Goal: Task Accomplishment & Management: Manage account settings

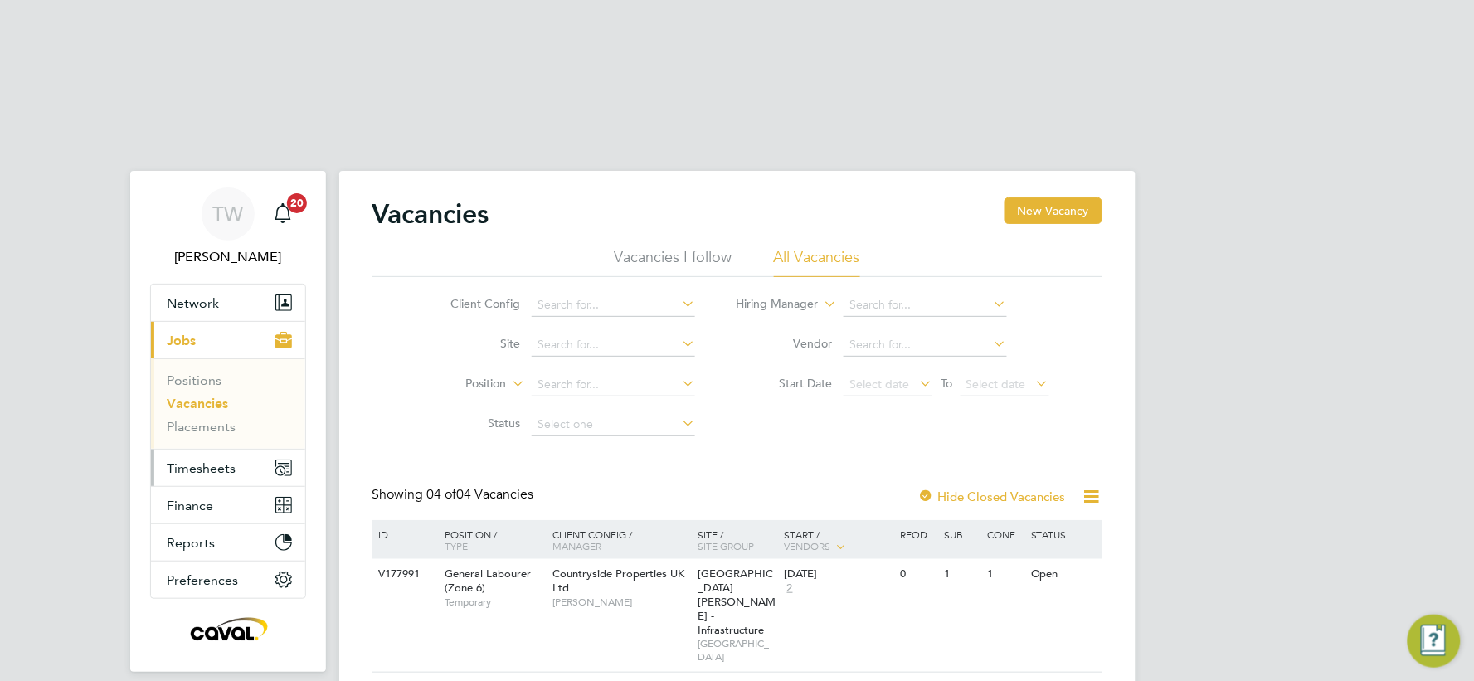
click at [229, 460] on span "Timesheets" at bounding box center [202, 468] width 69 height 16
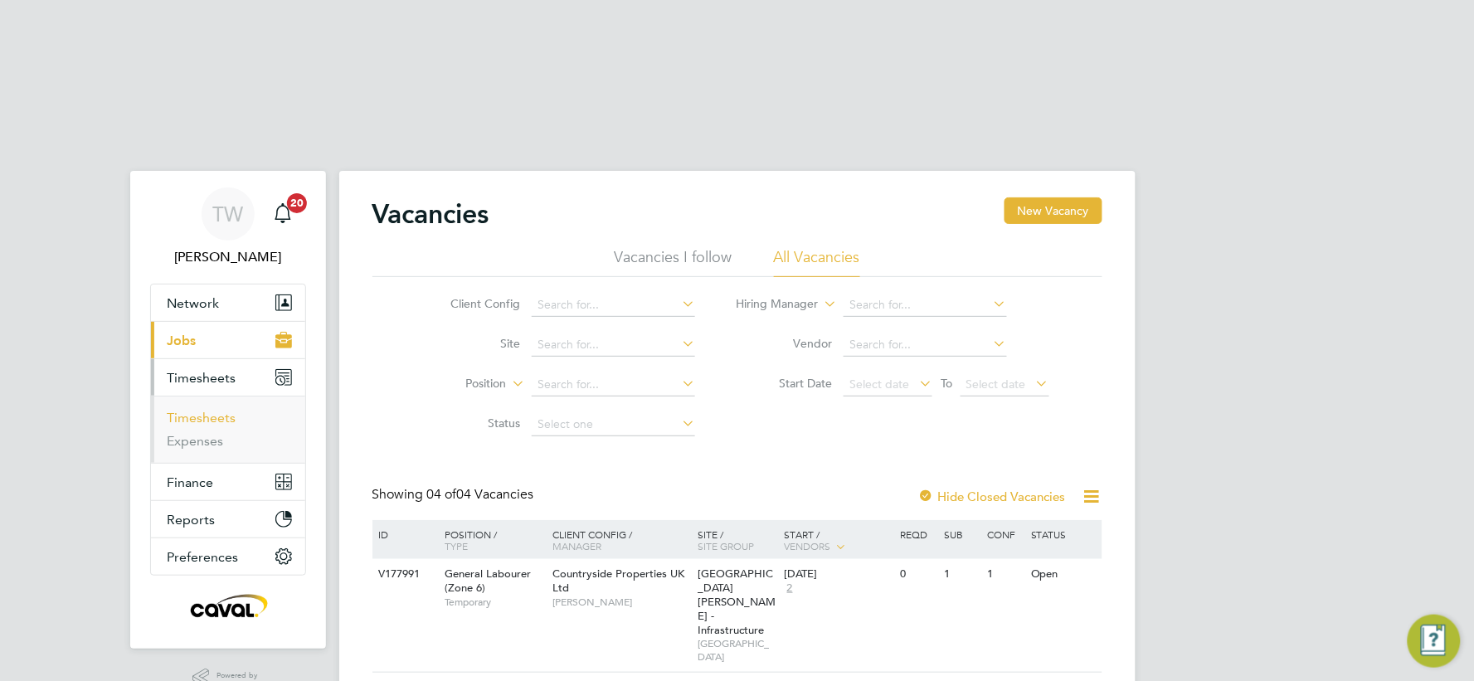
click at [222, 396] on ul "Timesheets Expenses" at bounding box center [228, 429] width 154 height 67
click at [221, 410] on link "Timesheets" at bounding box center [202, 418] width 69 height 16
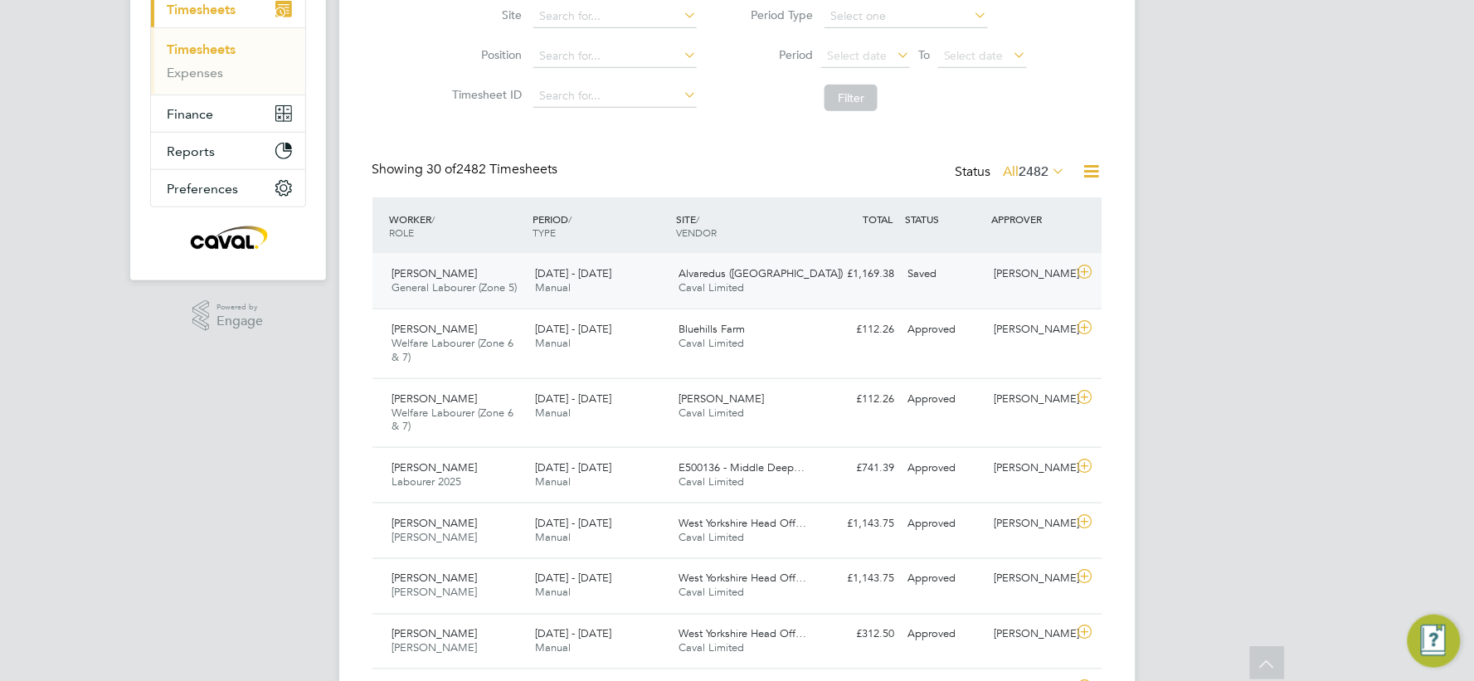
click at [789, 260] on div "Alvaredus (Fairham) Caval Limited" at bounding box center [743, 280] width 143 height 41
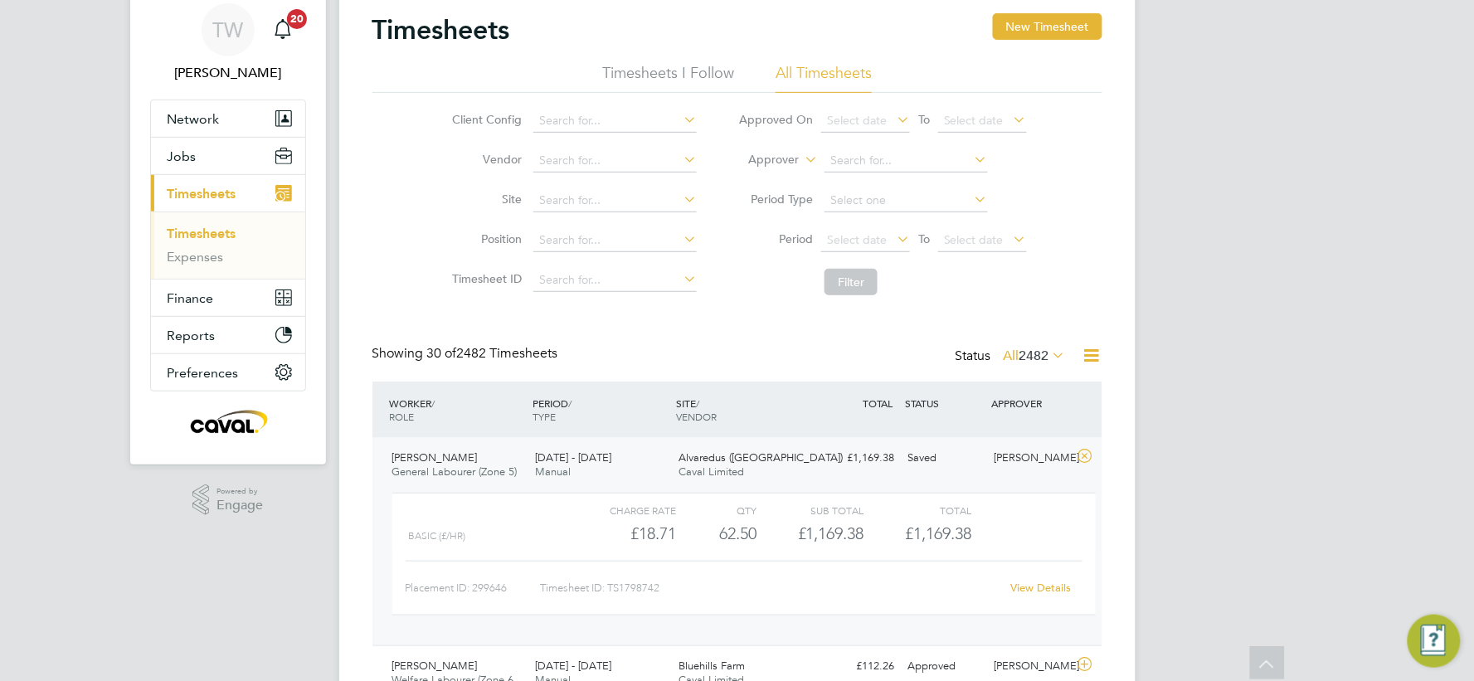
click at [1039, 581] on link "View Details" at bounding box center [1041, 588] width 61 height 14
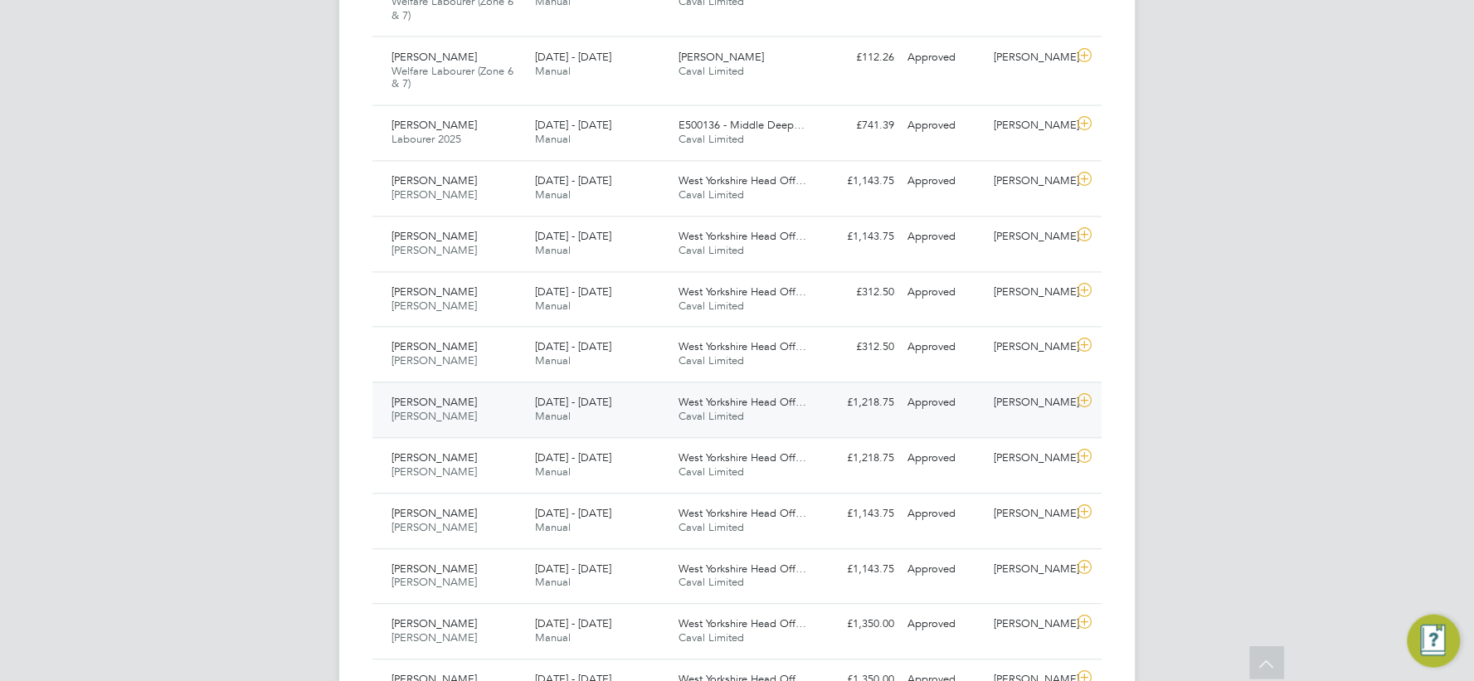
scroll to position [401, 0]
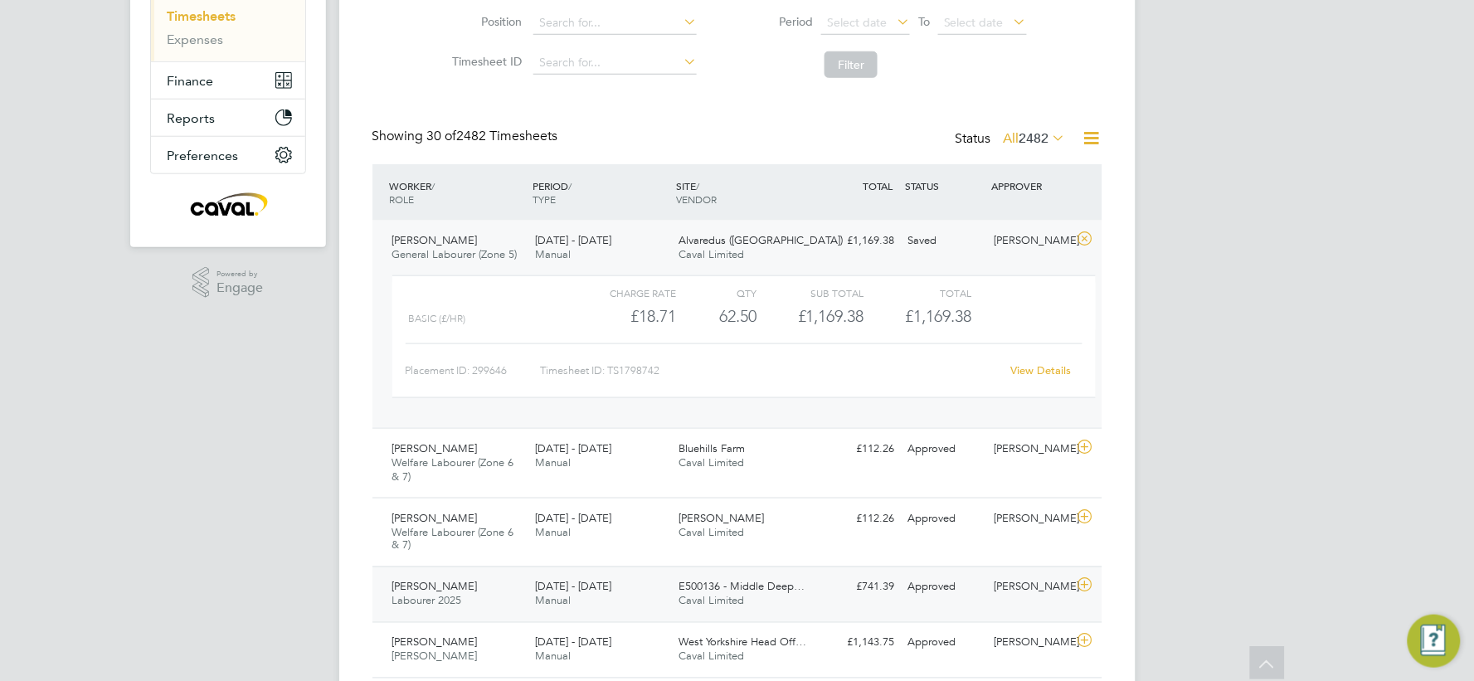
click at [799, 574] on div "E500136 - Middle Deep… Caval Limited" at bounding box center [743, 594] width 143 height 41
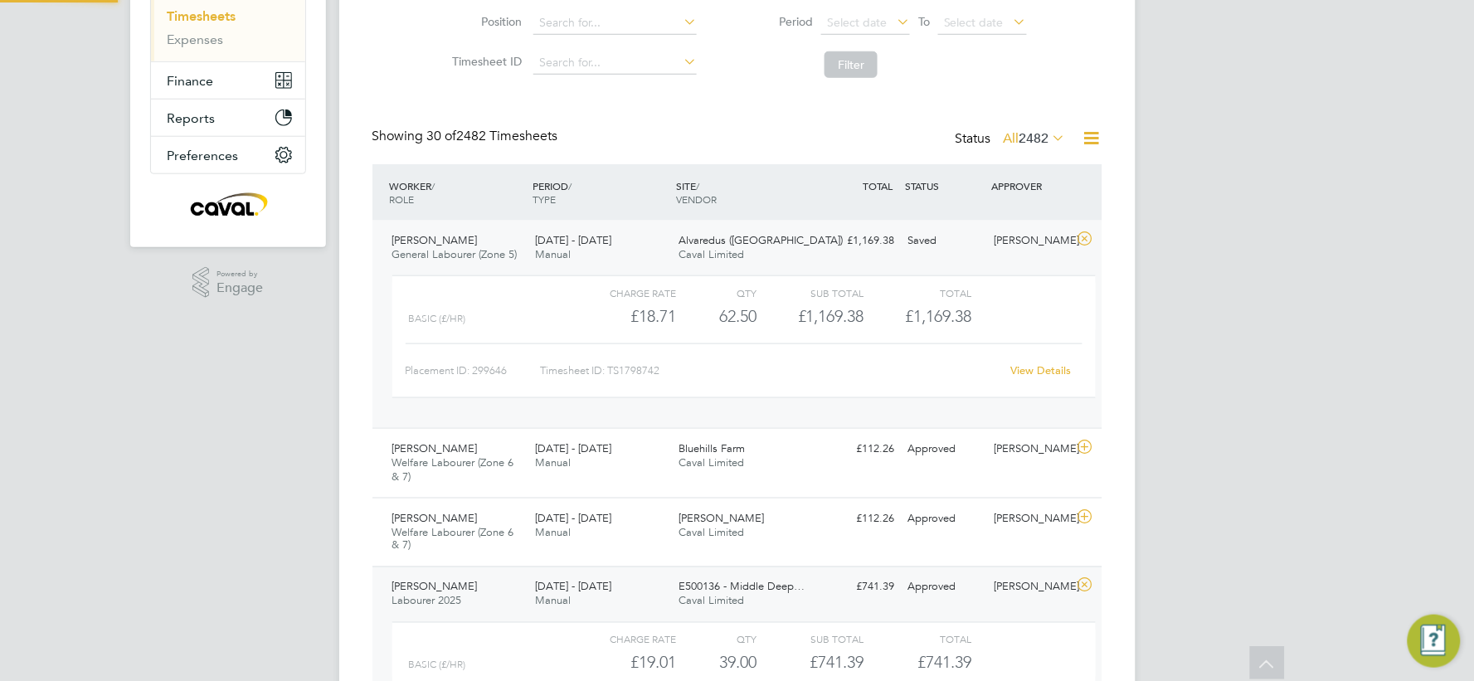
scroll to position [27, 162]
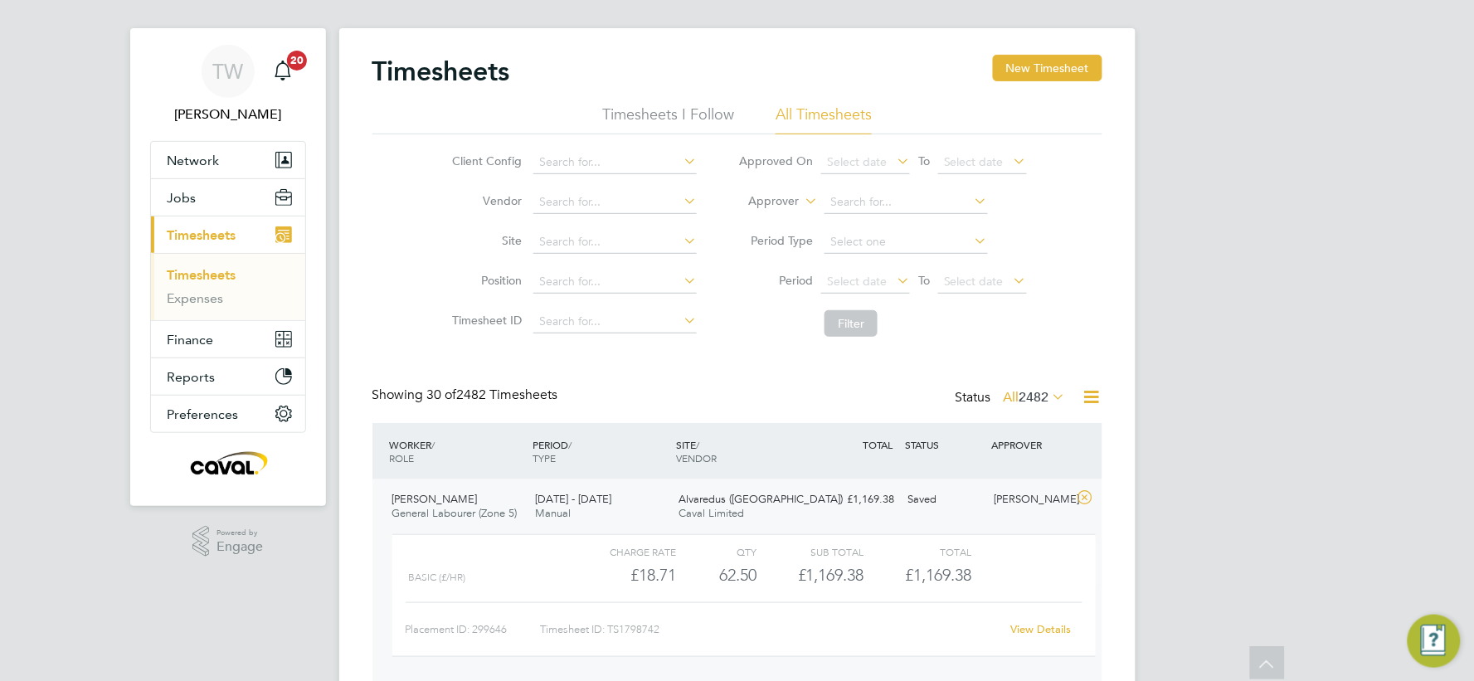
scroll to position [0, 0]
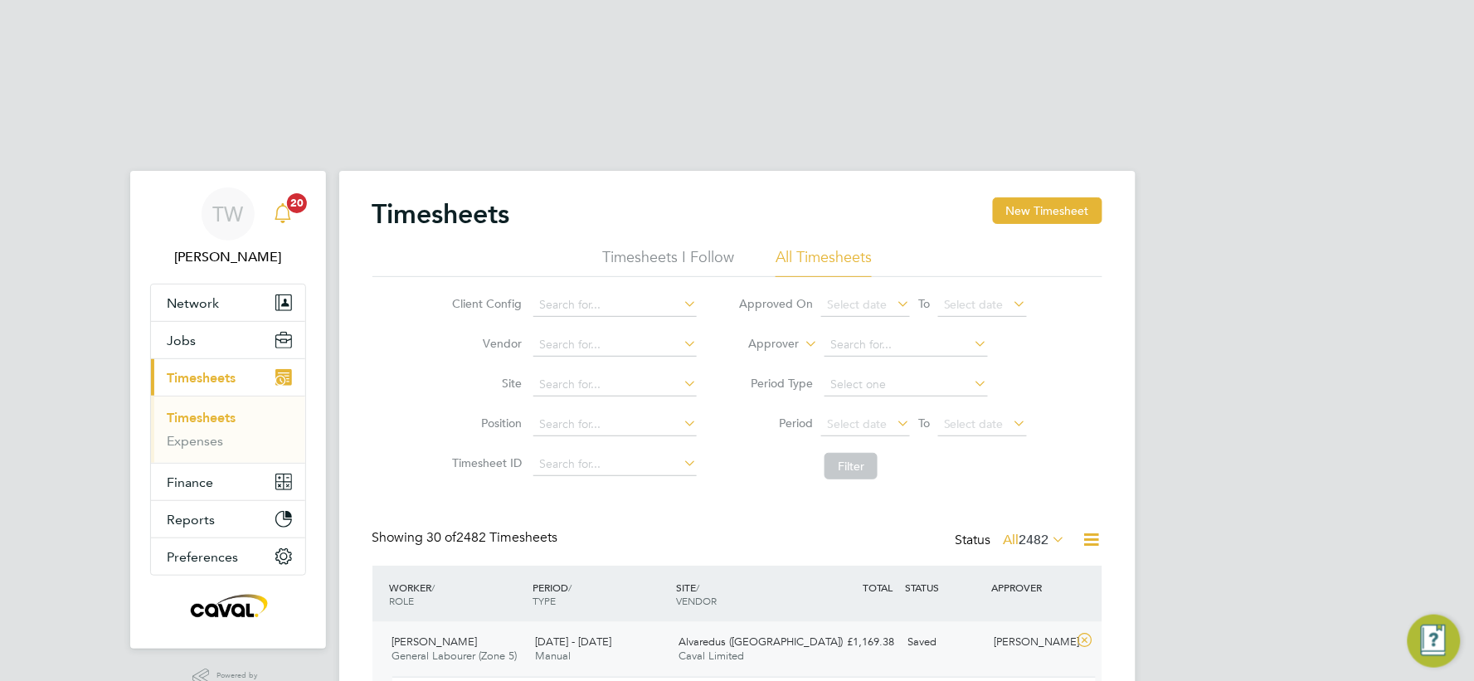
click at [280, 203] on icon "Main navigation" at bounding box center [283, 213] width 20 height 20
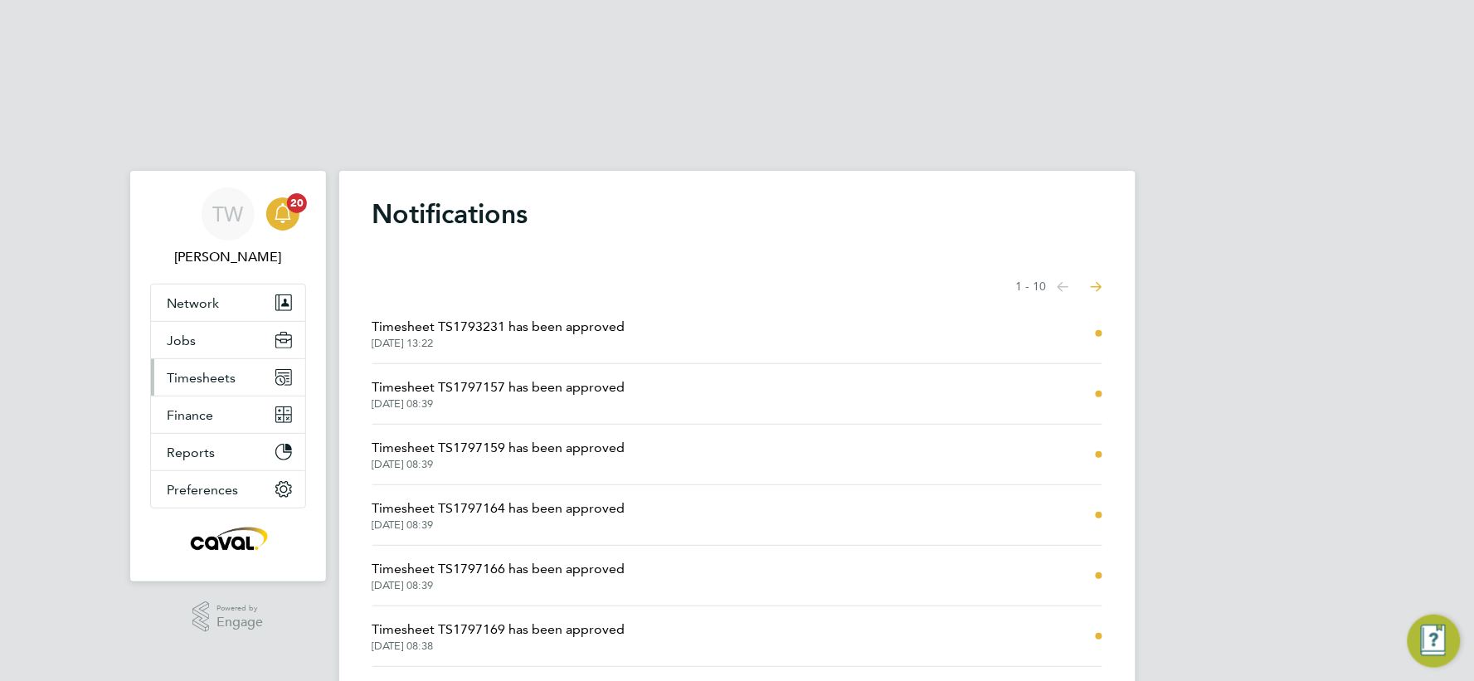
click at [222, 370] on span "Timesheets" at bounding box center [202, 378] width 69 height 16
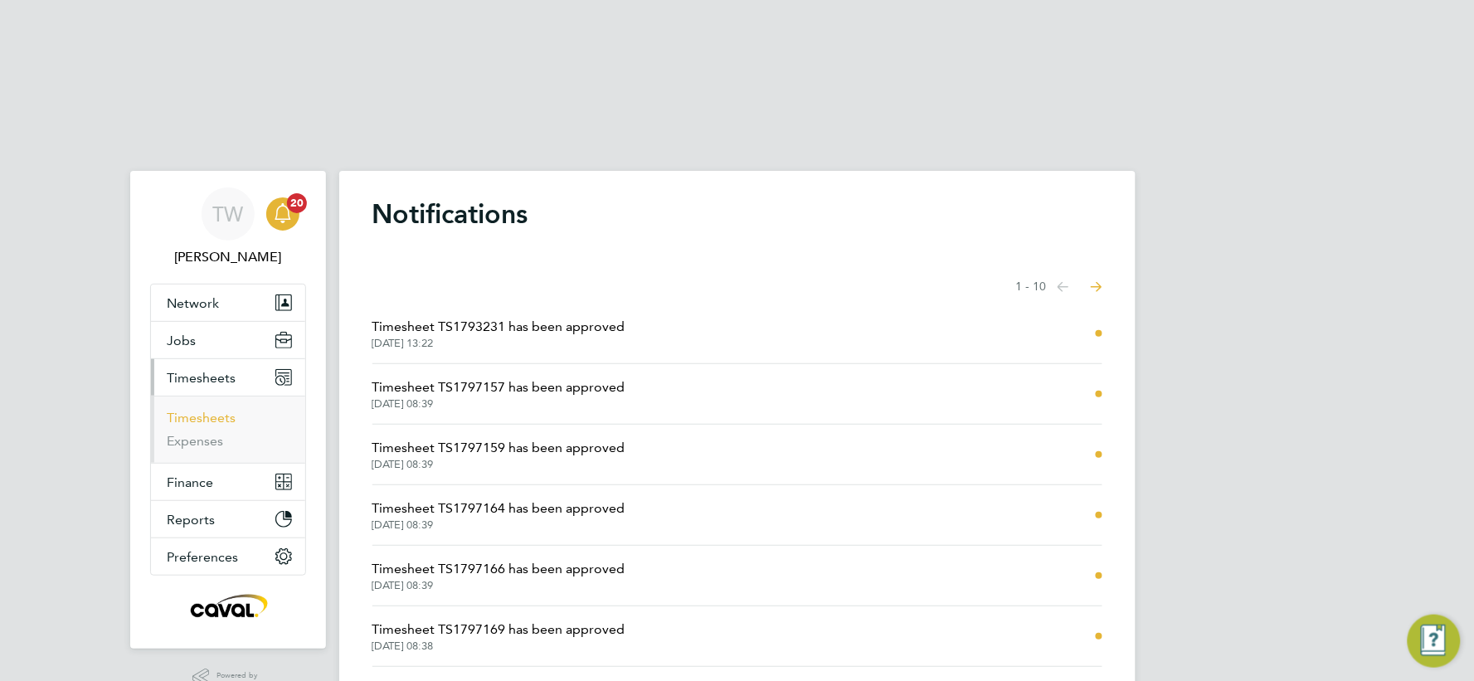
click at [216, 410] on link "Timesheets" at bounding box center [202, 418] width 69 height 16
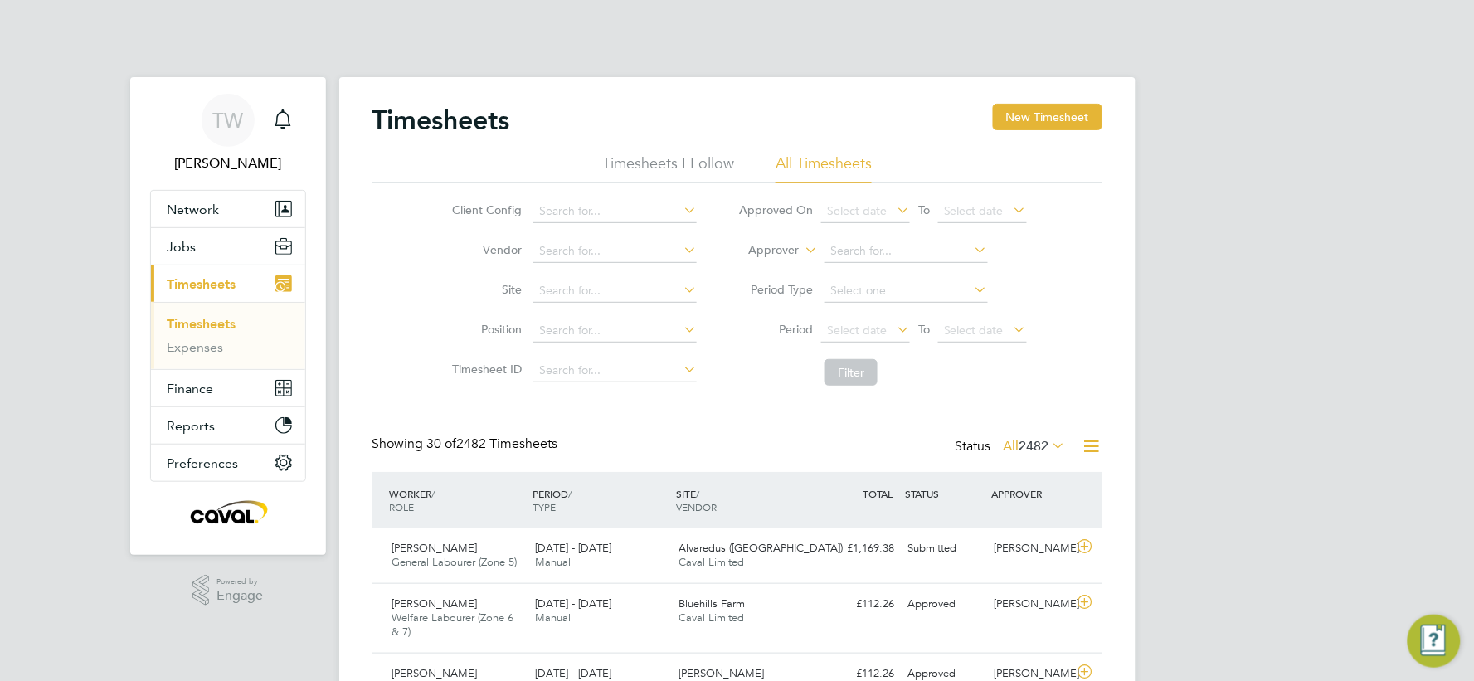
scroll to position [184, 0]
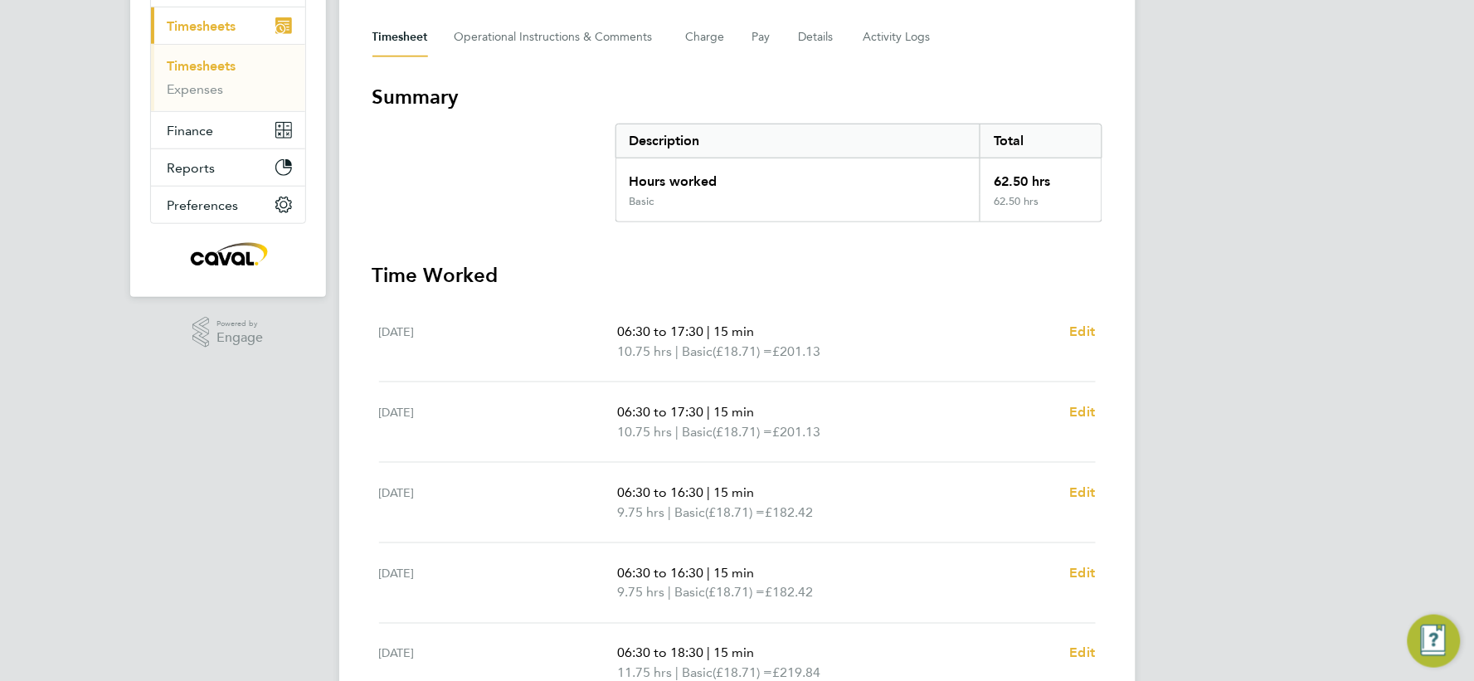
scroll to position [536, 0]
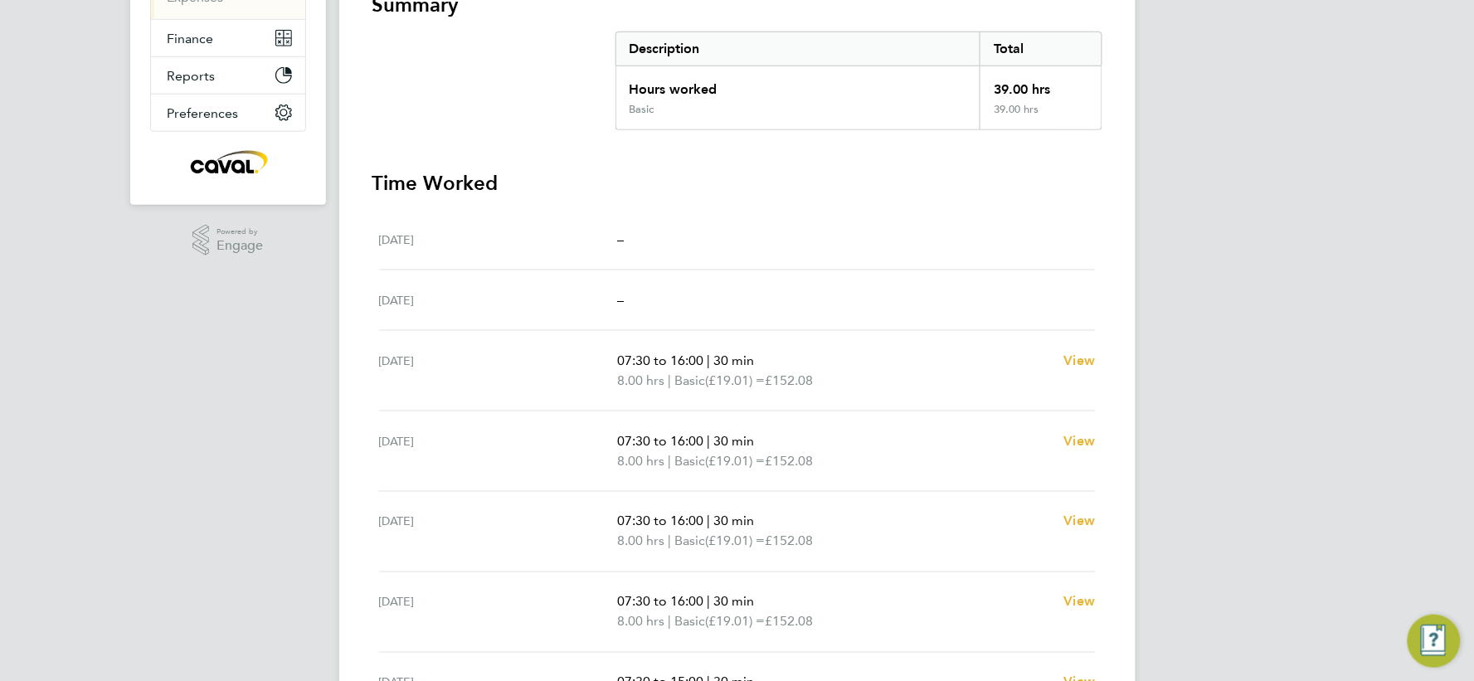
scroll to position [514, 0]
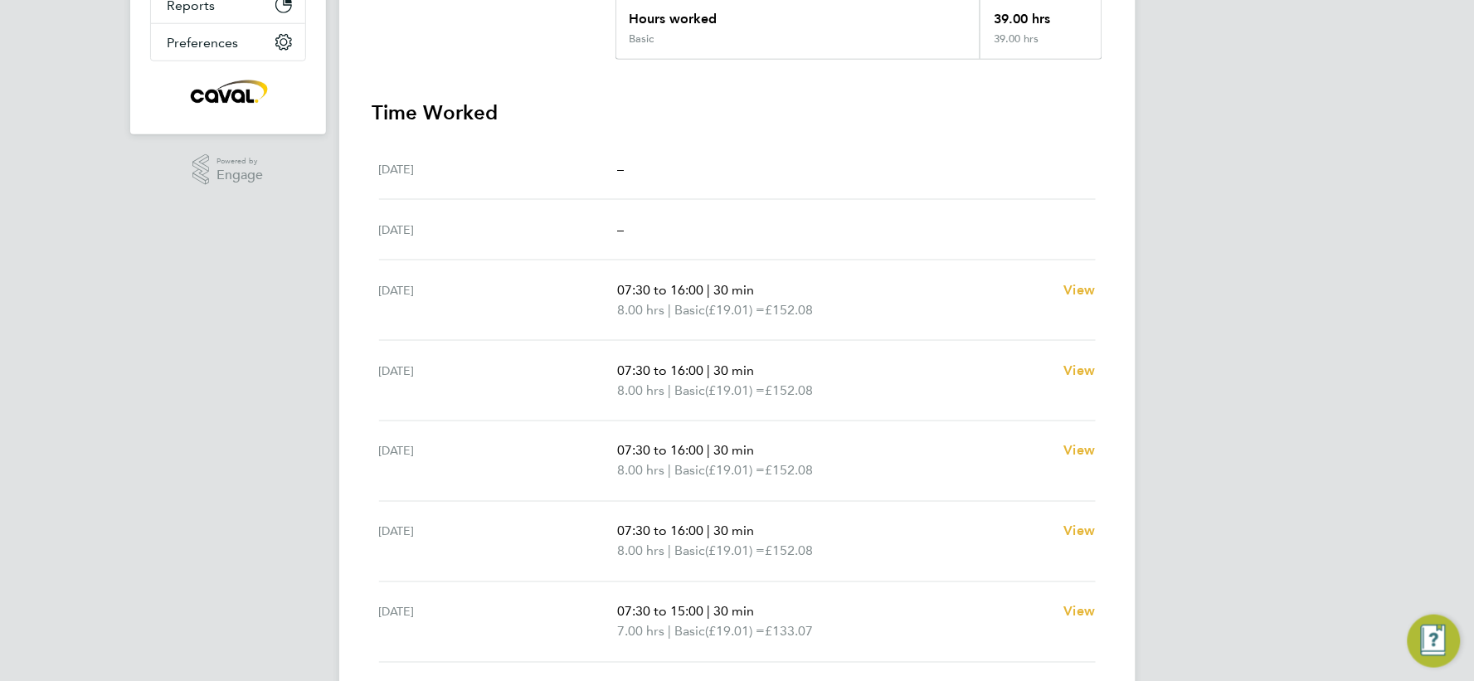
click at [168, 265] on div "TW [PERSON_NAME] Notifications 20 Applications: Network Team Members Businesses…" at bounding box center [737, 209] width 1474 height 1198
